Goal: Check status

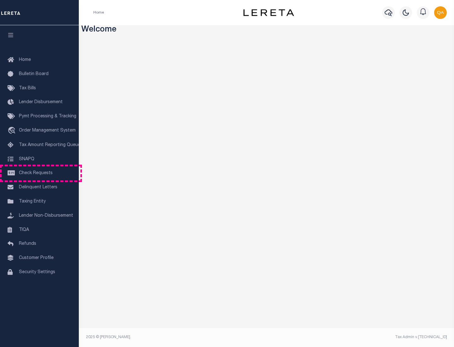
click at [39, 173] on span "Check Requests" at bounding box center [36, 173] width 34 height 4
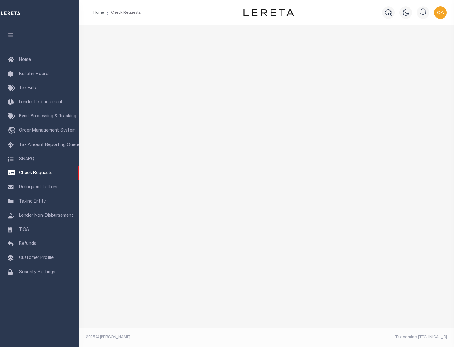
select select "50"
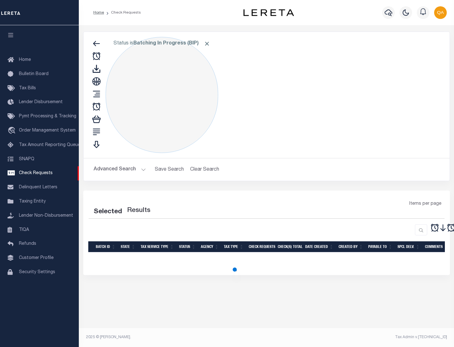
select select "50"
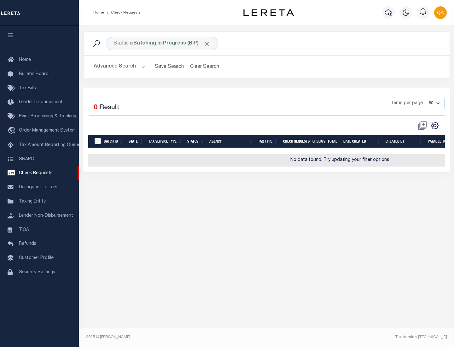
click at [207, 44] on span "Click to Remove" at bounding box center [207, 43] width 7 height 7
